Goal: Transaction & Acquisition: Purchase product/service

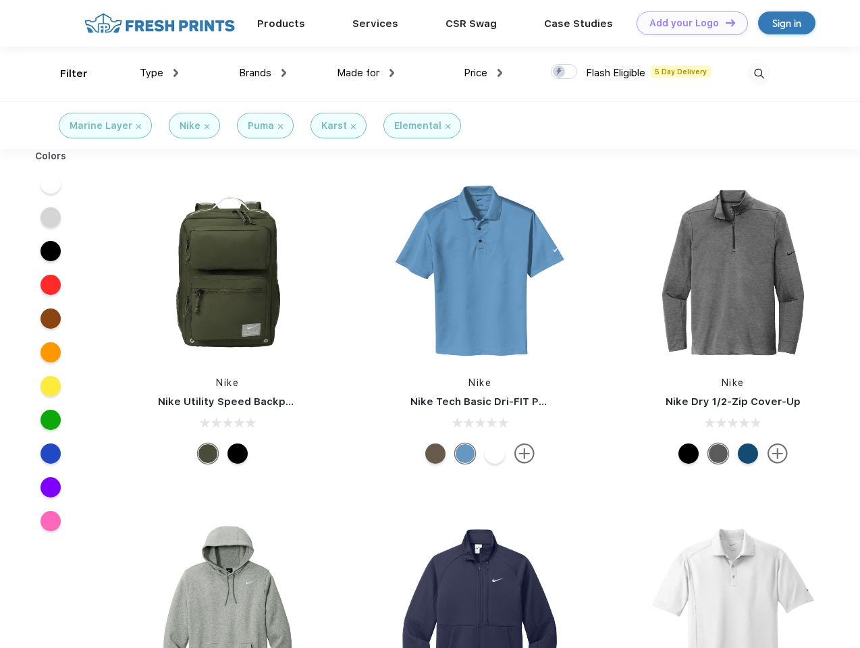
click at [687, 23] on link "Add your Logo Design Tool" at bounding box center [691, 23] width 111 height 24
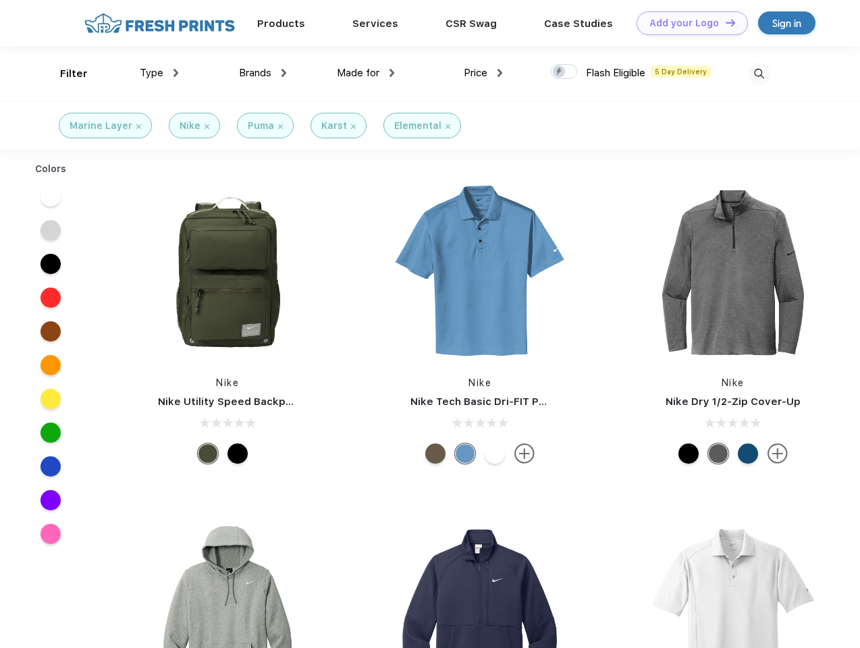
click at [0, 0] on div "Design Tool" at bounding box center [0, 0] width 0 height 0
click at [724, 22] on link "Add your Logo Design Tool" at bounding box center [691, 23] width 111 height 24
click at [65, 74] on div "Filter" at bounding box center [74, 74] width 28 height 16
click at [159, 73] on span "Type" at bounding box center [152, 73] width 24 height 12
click at [262, 73] on span "Brands" at bounding box center [255, 73] width 32 height 12
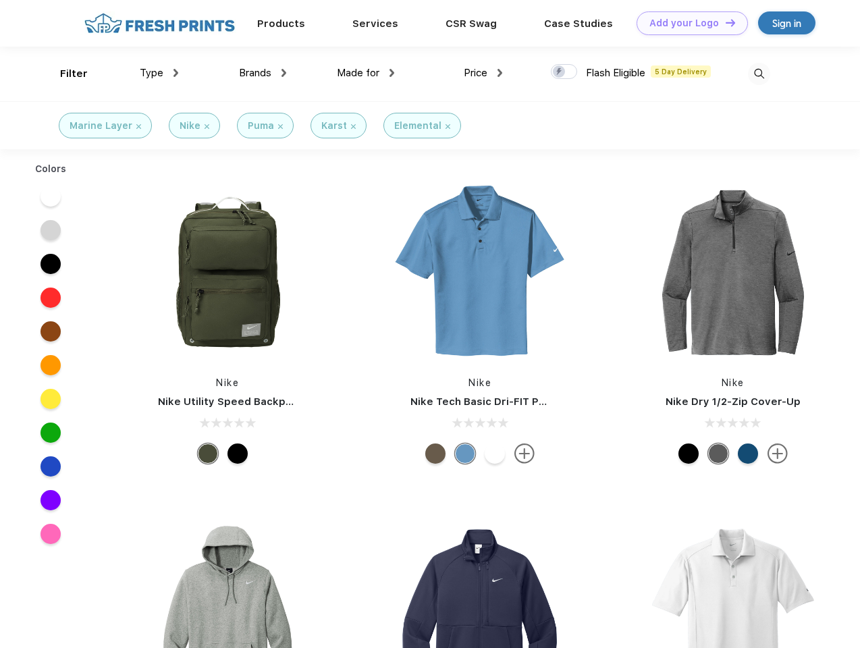
click at [366, 73] on span "Made for" at bounding box center [358, 73] width 43 height 12
click at [483, 73] on span "Price" at bounding box center [476, 73] width 24 height 12
click at [564, 72] on div at bounding box center [564, 71] width 26 height 15
click at [559, 72] on input "checkbox" at bounding box center [555, 67] width 9 height 9
click at [758, 74] on img at bounding box center [759, 74] width 22 height 22
